Goal: Information Seeking & Learning: Learn about a topic

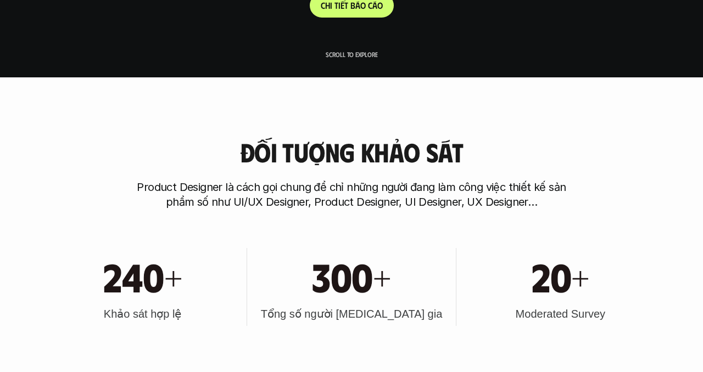
click at [353, 8] on p "C h i t i ế t b á o c á o" at bounding box center [352, 5] width 62 height 10
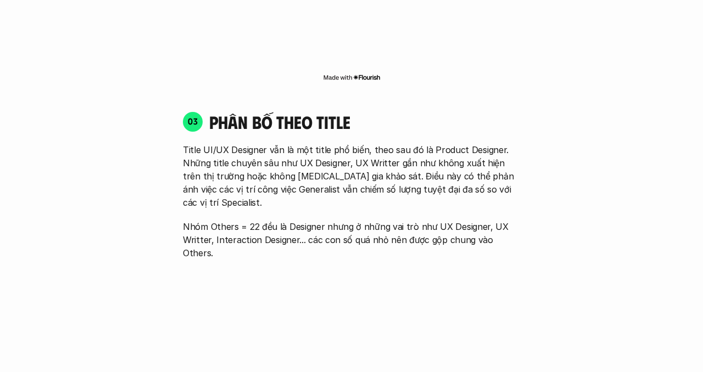
scroll to position [1224, 0]
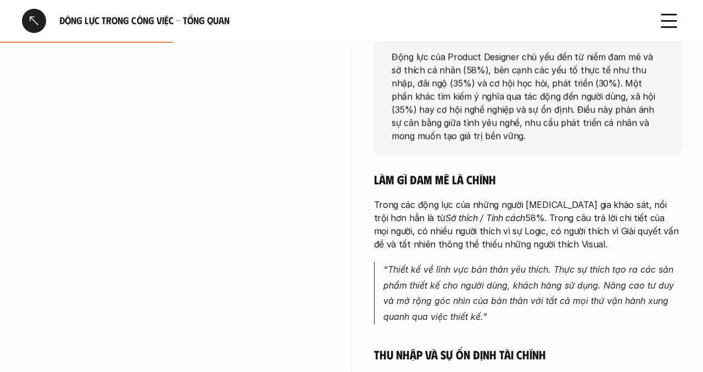
scroll to position [301, 0]
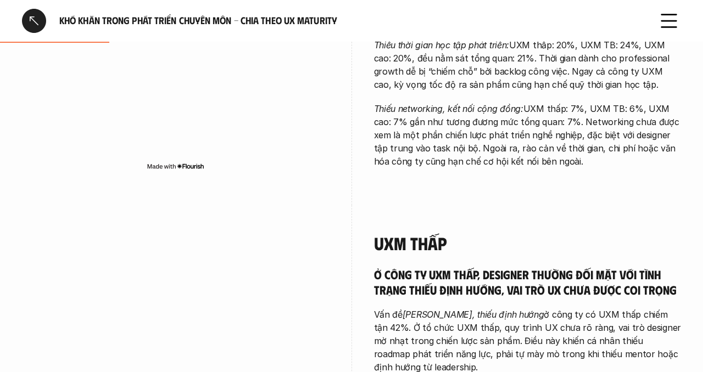
scroll to position [304, 0]
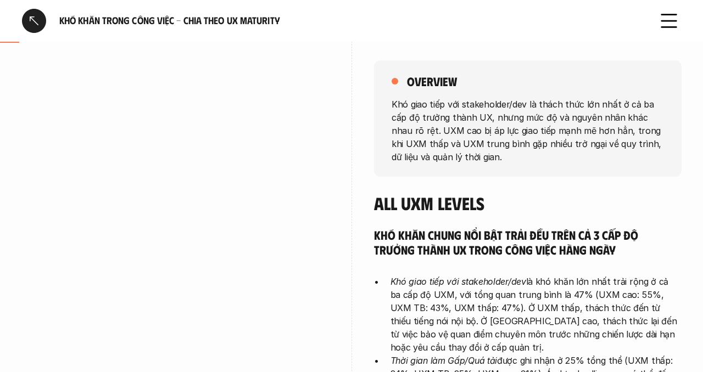
scroll to position [150, 0]
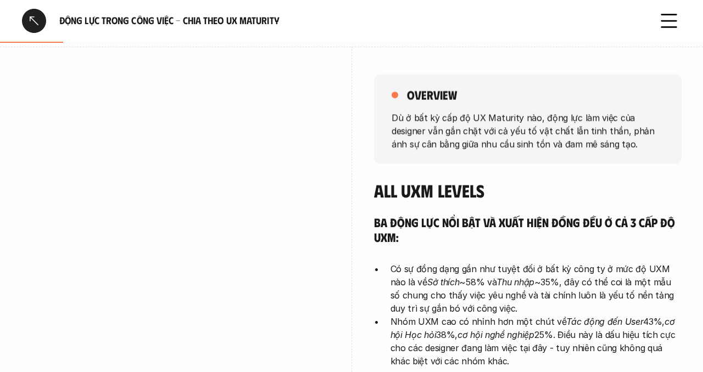
scroll to position [223, 0]
